Goal: Transaction & Acquisition: Purchase product/service

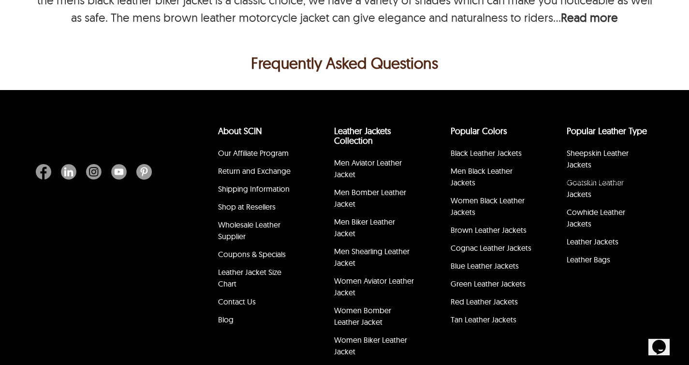
select select "********"
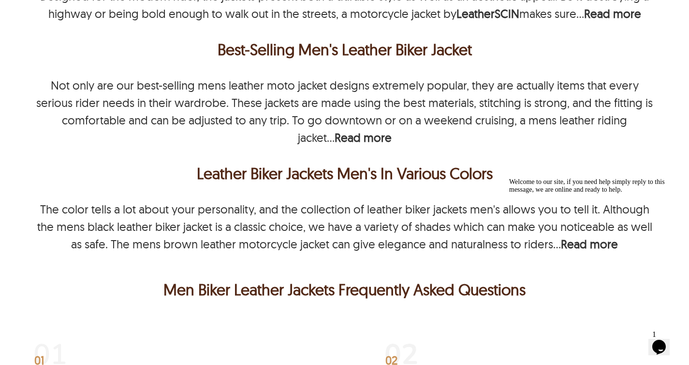
scroll to position [2930, 0]
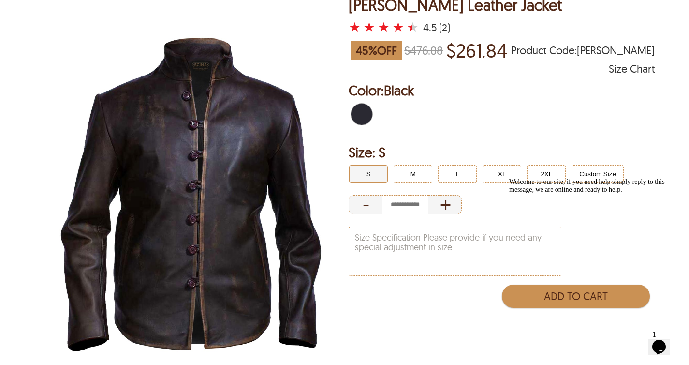
scroll to position [77, 0]
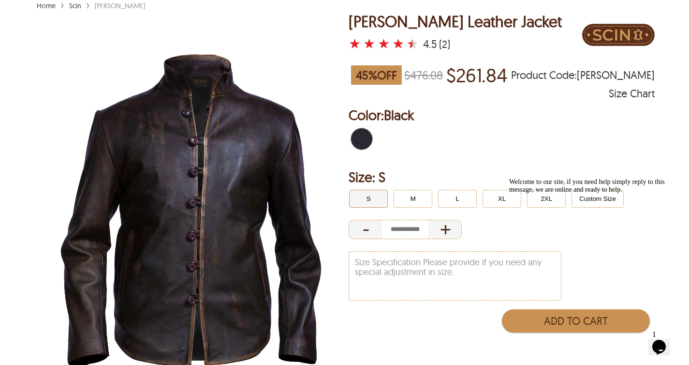
select select "********"
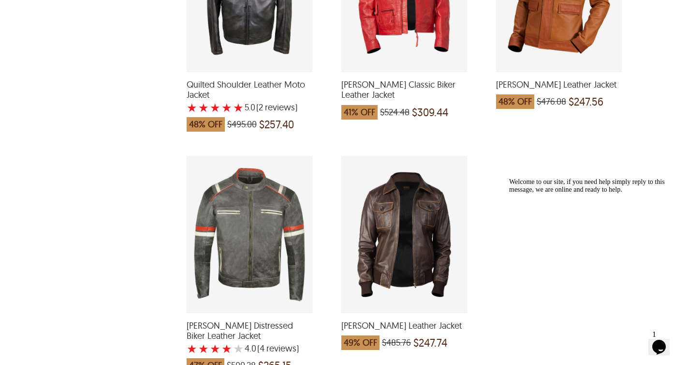
scroll to position [2444, 0]
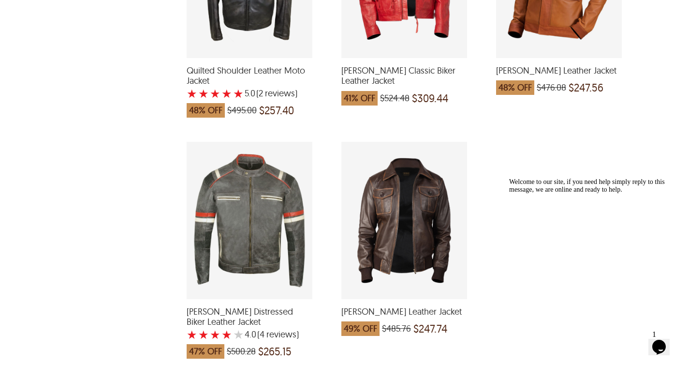
click at [397, 176] on div "Luis Bomber Leather Jacket which was at a price of $485.76, now after discount …" at bounding box center [405, 220] width 126 height 157
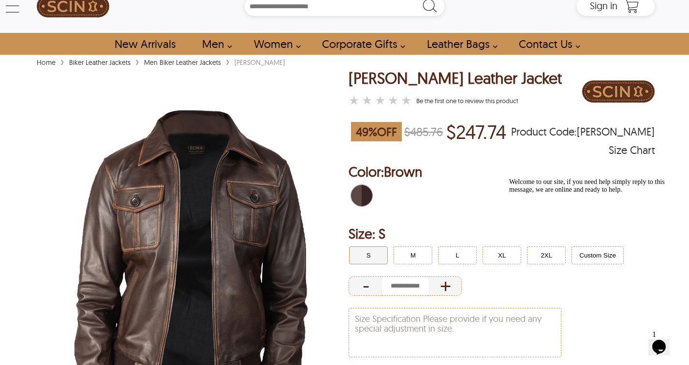
scroll to position [15, 0]
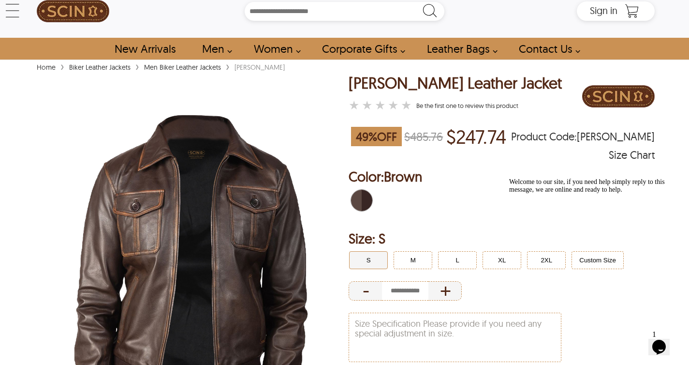
select select "********"
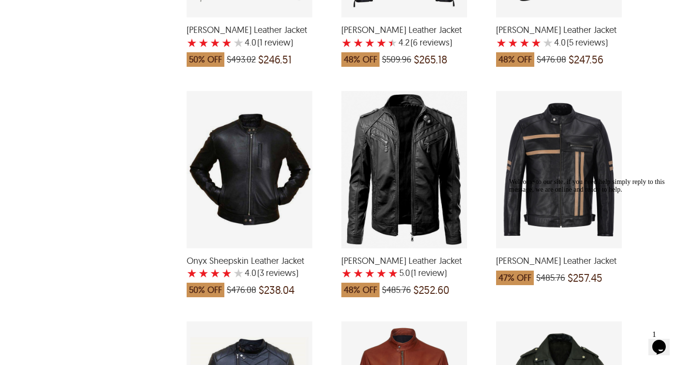
scroll to position [1539, 0]
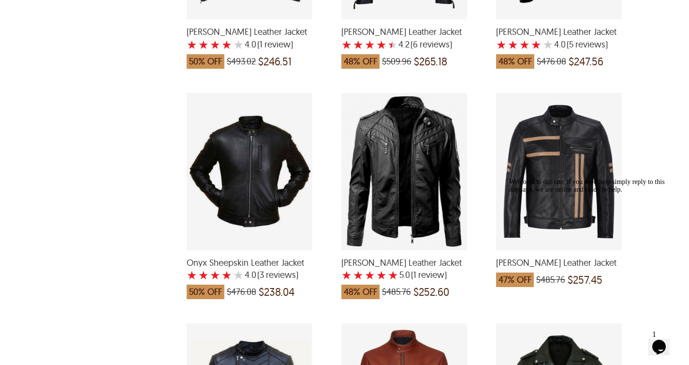
click at [389, 158] on div "Charles Biker Leather Jacket with a 5 Star Rating 1 Product Review which was at…" at bounding box center [405, 171] width 126 height 157
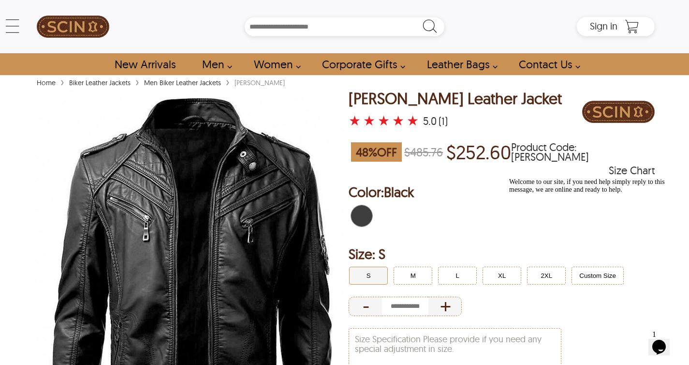
select select "********"
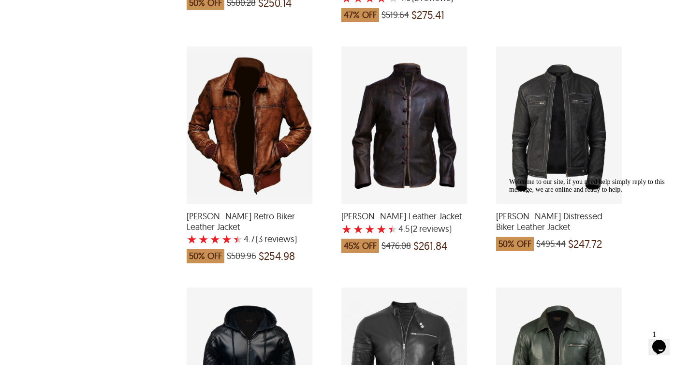
scroll to position [882, 0]
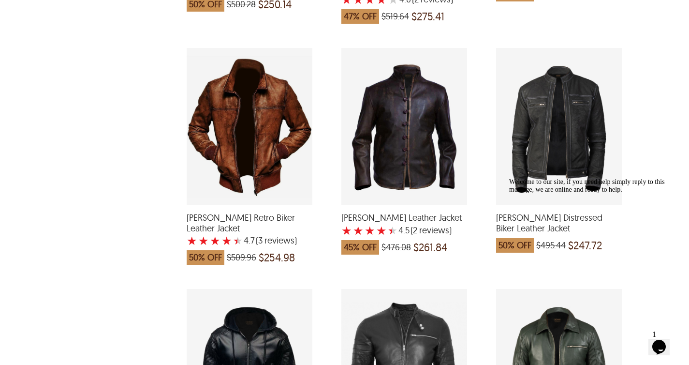
click at [420, 170] on div "Brent Biker Leather Jacket with a 4.5 Star Rating 2 Product Review which was at…" at bounding box center [405, 126] width 126 height 157
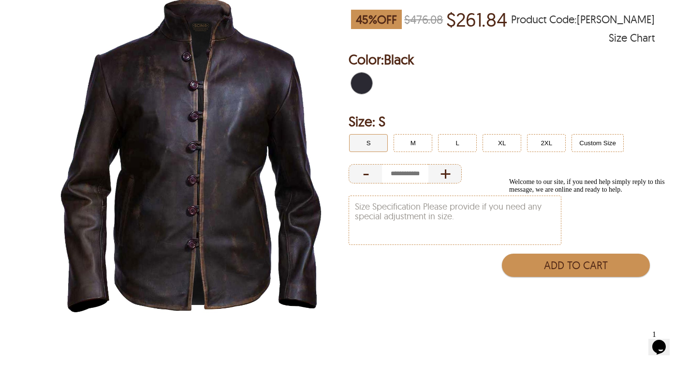
scroll to position [134, 0]
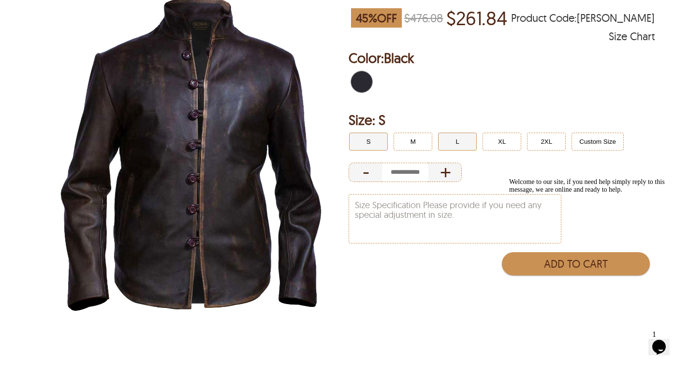
click at [457, 140] on button "L" at bounding box center [457, 142] width 39 height 18
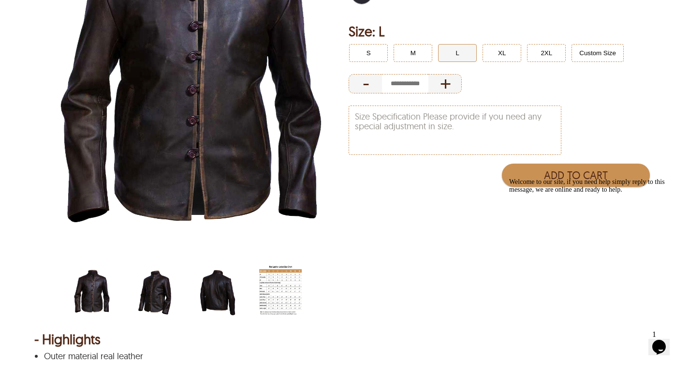
scroll to position [227, 0]
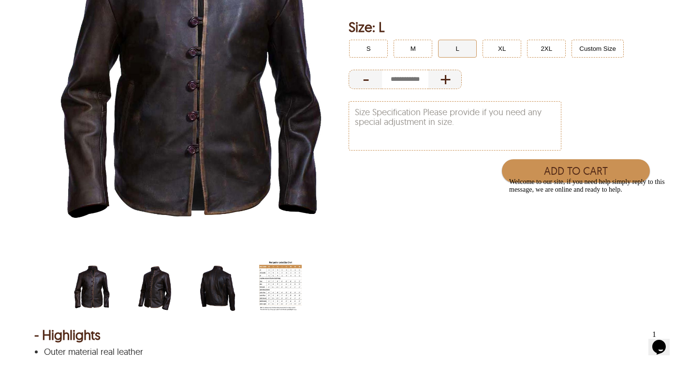
click at [150, 289] on img "distressed-darkish-brown-biker-jacket-side.jpg" at bounding box center [155, 286] width 43 height 53
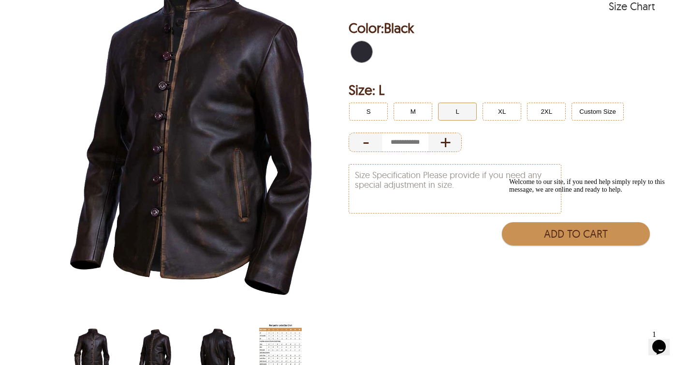
scroll to position [189, 0]
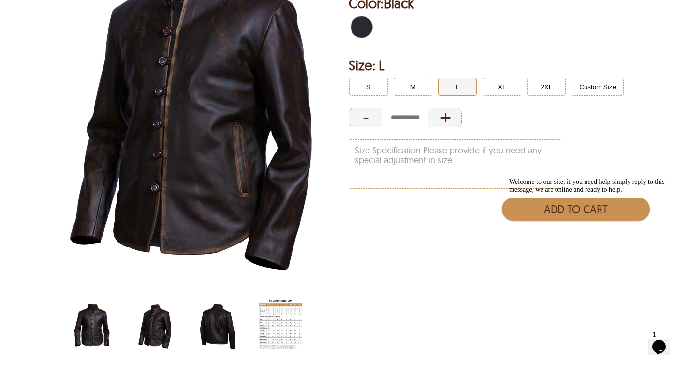
click at [101, 320] on img "distressed-darkish-brown-biker-jacket.jpg" at bounding box center [92, 324] width 43 height 53
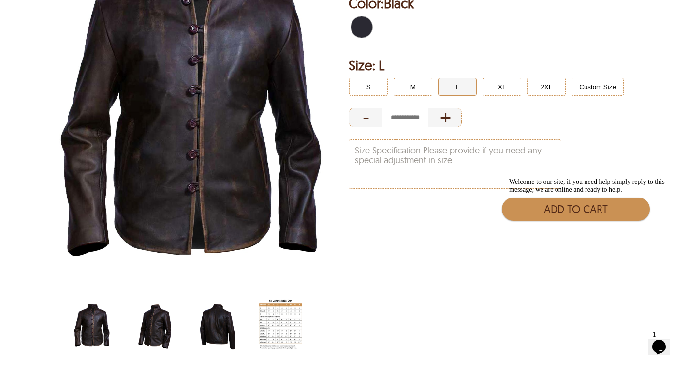
click at [149, 329] on img "distressed-darkish-brown-biker-jacket-side.jpg" at bounding box center [155, 324] width 43 height 53
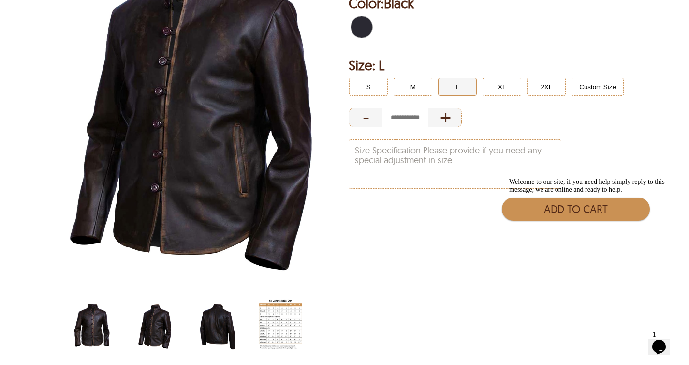
click at [225, 330] on img "distressed-darkish-brown-biker-jacket-back.jpg" at bounding box center [217, 324] width 43 height 53
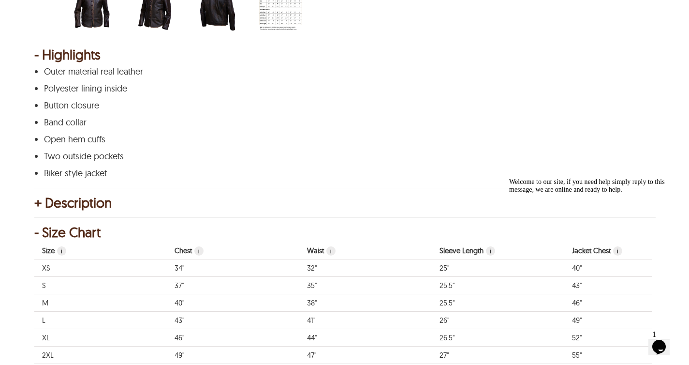
scroll to position [510, 0]
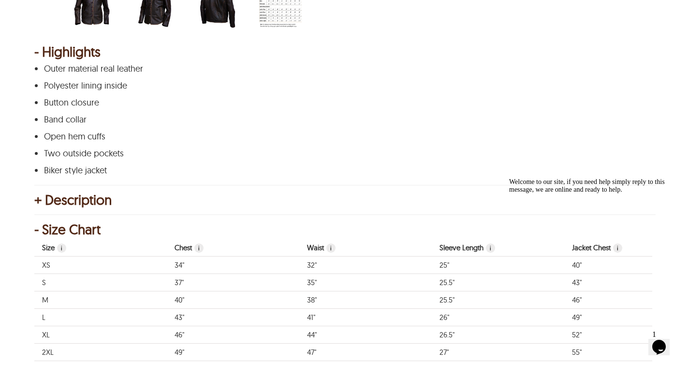
click at [83, 203] on div "+ Description" at bounding box center [344, 200] width 621 height 10
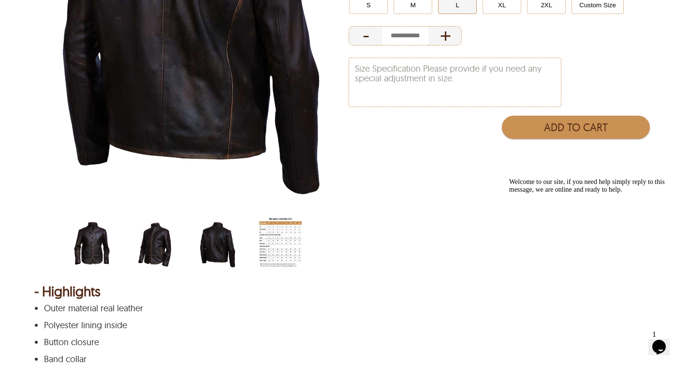
scroll to position [270, 0]
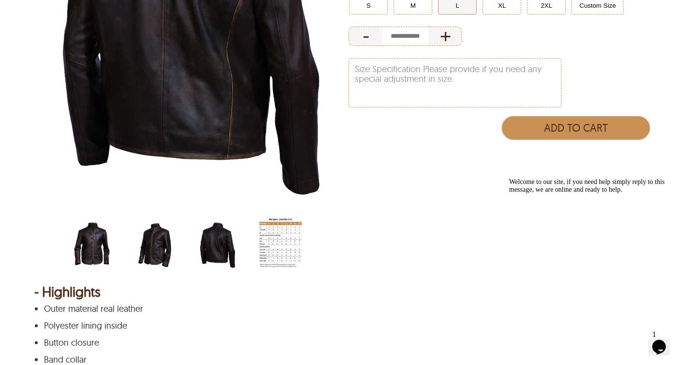
click at [213, 244] on img "distressed-darkish-brown-biker-jacket-back.jpg" at bounding box center [217, 243] width 43 height 53
click at [152, 239] on img "distressed-darkish-brown-biker-jacket-side.jpg" at bounding box center [155, 243] width 43 height 53
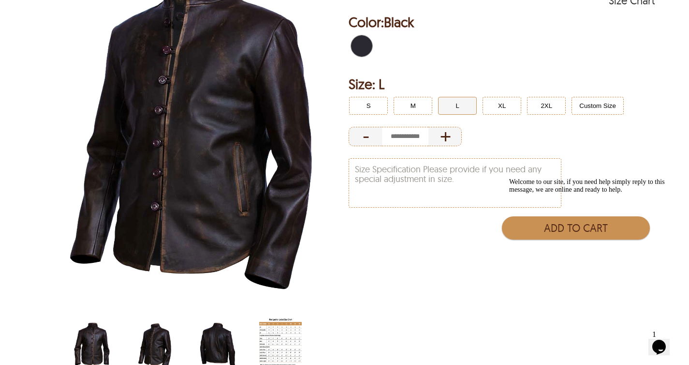
scroll to position [167, 0]
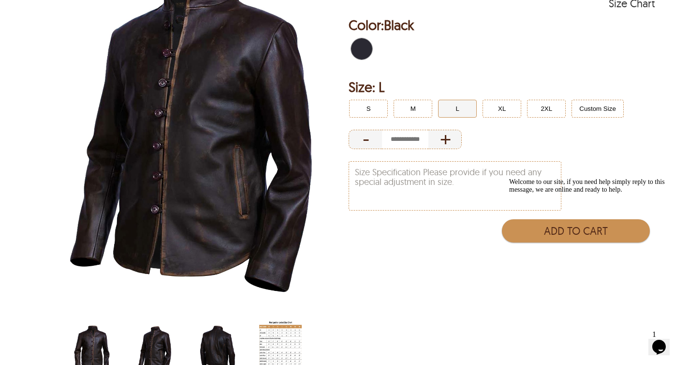
click at [97, 343] on img "distressed-darkish-brown-biker-jacket.jpg" at bounding box center [92, 346] width 43 height 53
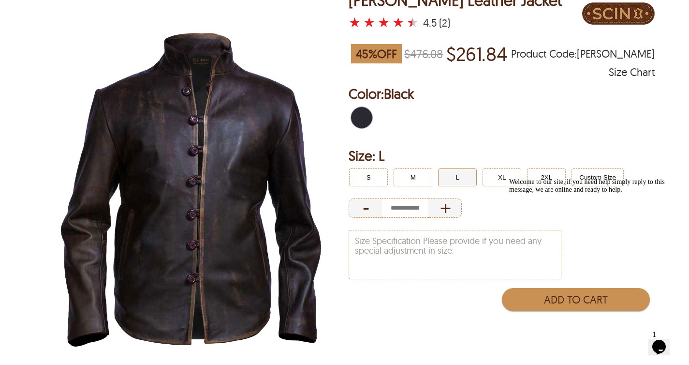
scroll to position [97, 0]
